Goal: Information Seeking & Learning: Learn about a topic

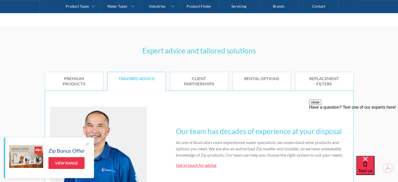
scroll to position [235, 0]
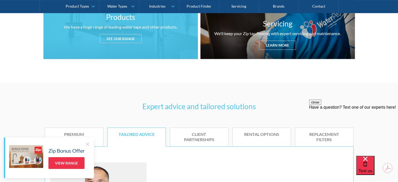
click at [125, 37] on div "See our range" at bounding box center [121, 38] width 42 height 9
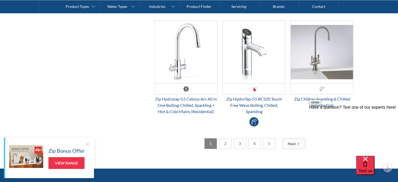
scroll to position [1476, 0]
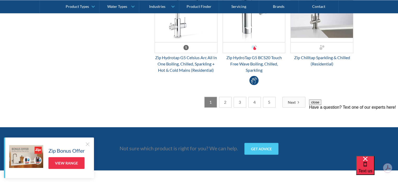
click at [293, 100] on div "Next" at bounding box center [292, 101] width 8 height 5
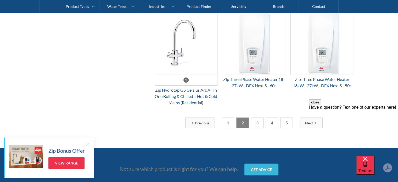
scroll to position [1450, 0]
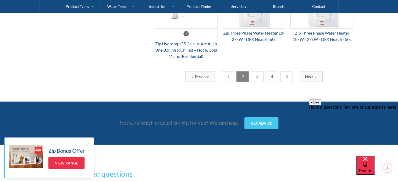
click at [305, 79] on div "Next" at bounding box center [309, 76] width 8 height 5
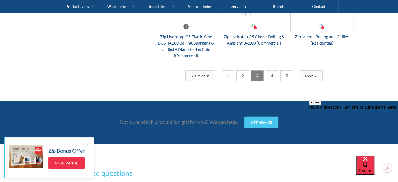
scroll to position [1424, 0]
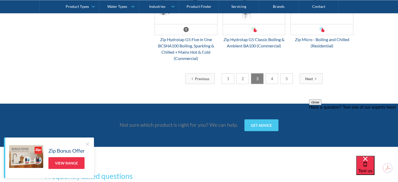
click at [307, 81] on div "Next" at bounding box center [309, 78] width 8 height 5
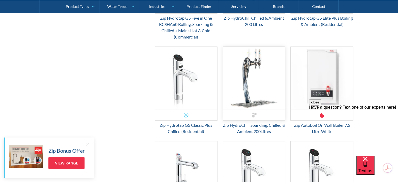
scroll to position [1476, 0]
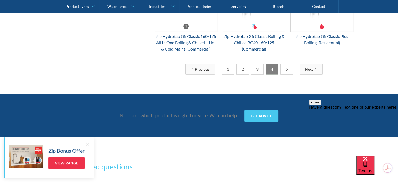
click at [303, 65] on link "Next" at bounding box center [310, 69] width 23 height 11
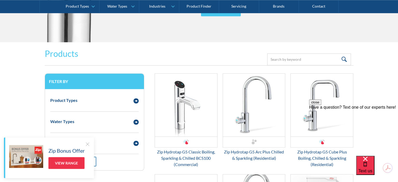
scroll to position [642, 0]
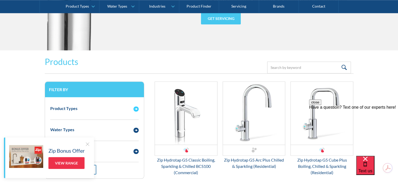
click at [121, 106] on div "Product Types" at bounding box center [89, 108] width 83 height 7
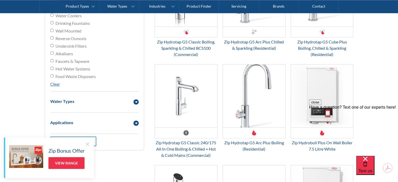
scroll to position [799, 0]
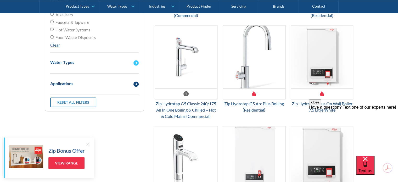
click at [84, 62] on div "Water Types" at bounding box center [89, 62] width 83 height 7
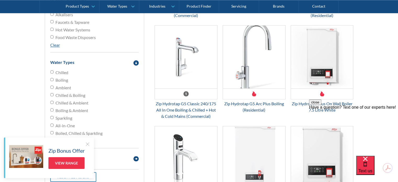
click at [52, 71] on input "Chilled" at bounding box center [51, 71] width 3 height 3
radio input "true"
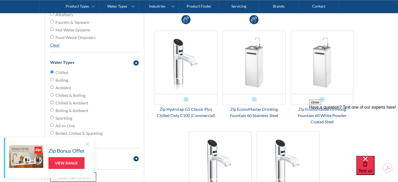
click at [51, 79] on input "Boiling" at bounding box center [51, 79] width 3 height 3
radio input "true"
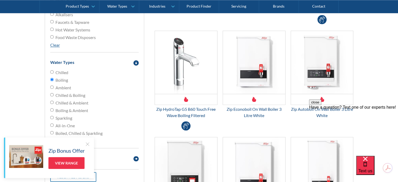
click at [52, 72] on input "Chilled" at bounding box center [51, 71] width 3 height 3
radio input "true"
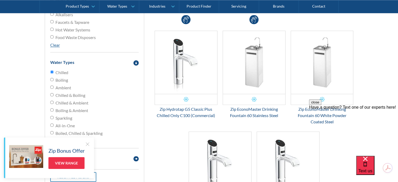
click at [51, 94] on input "Chilled & Boiling" at bounding box center [51, 94] width 3 height 3
radio input "true"
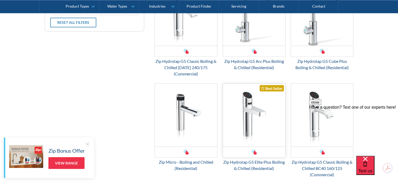
scroll to position [1008, 0]
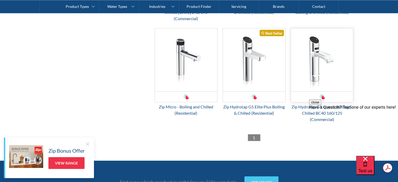
click at [328, 64] on img "Email Form 3" at bounding box center [322, 59] width 62 height 63
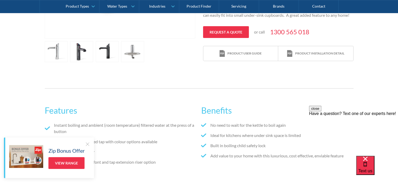
scroll to position [209, 0]
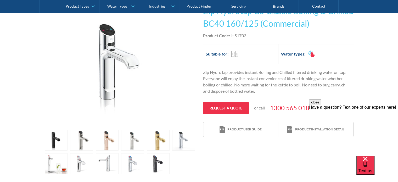
scroll to position [131, 0]
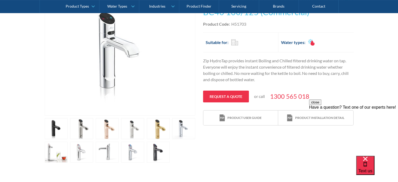
click at [79, 130] on link "open lightbox" at bounding box center [81, 128] width 23 height 21
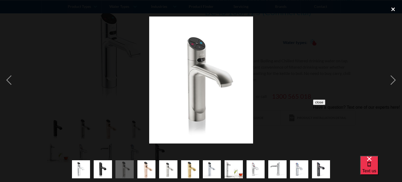
click at [391, 12] on div "close lightbox" at bounding box center [393, 10] width 18 height 12
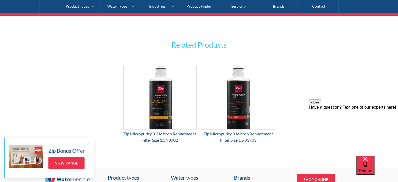
scroll to position [775, 0]
